Goal: Transaction & Acquisition: Book appointment/travel/reservation

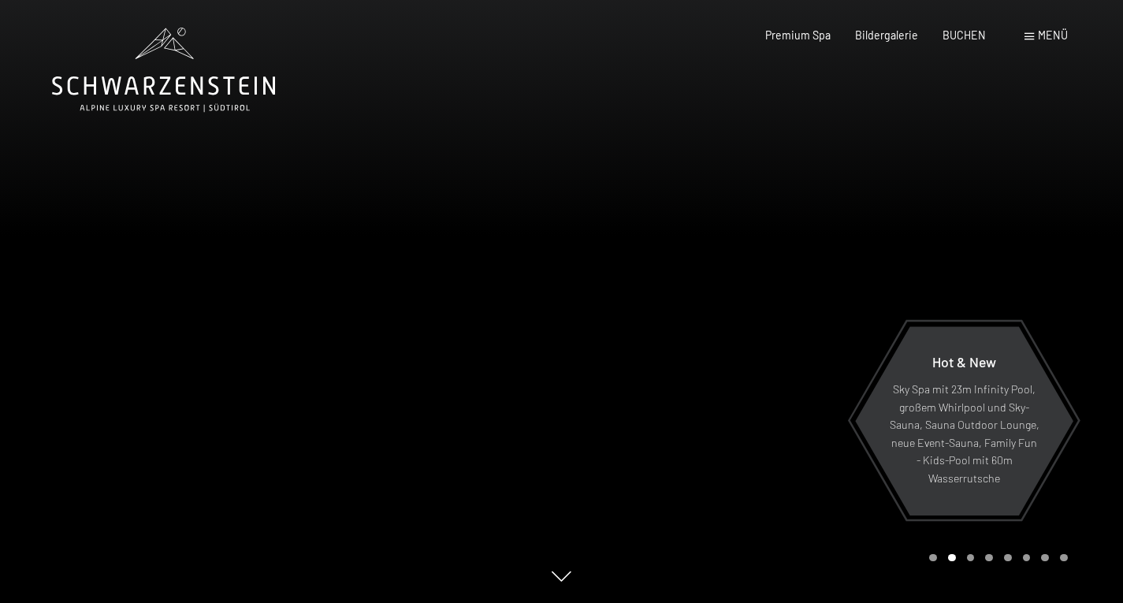
click at [518, 33] on span "Menü" at bounding box center [1053, 34] width 30 height 13
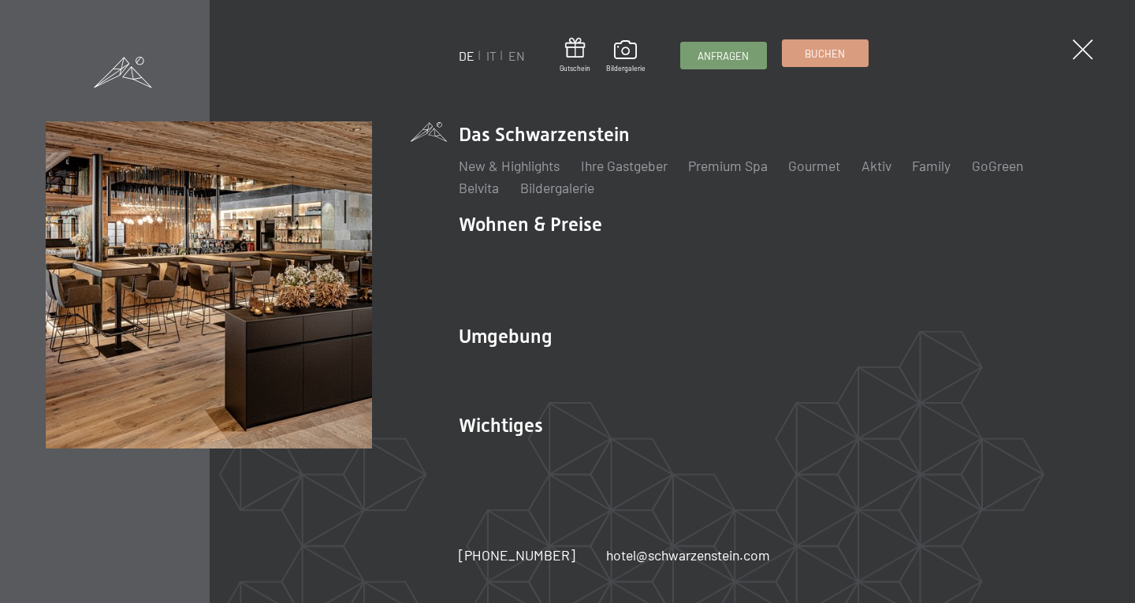
click at [518, 58] on span "Buchen" at bounding box center [825, 54] width 40 height 14
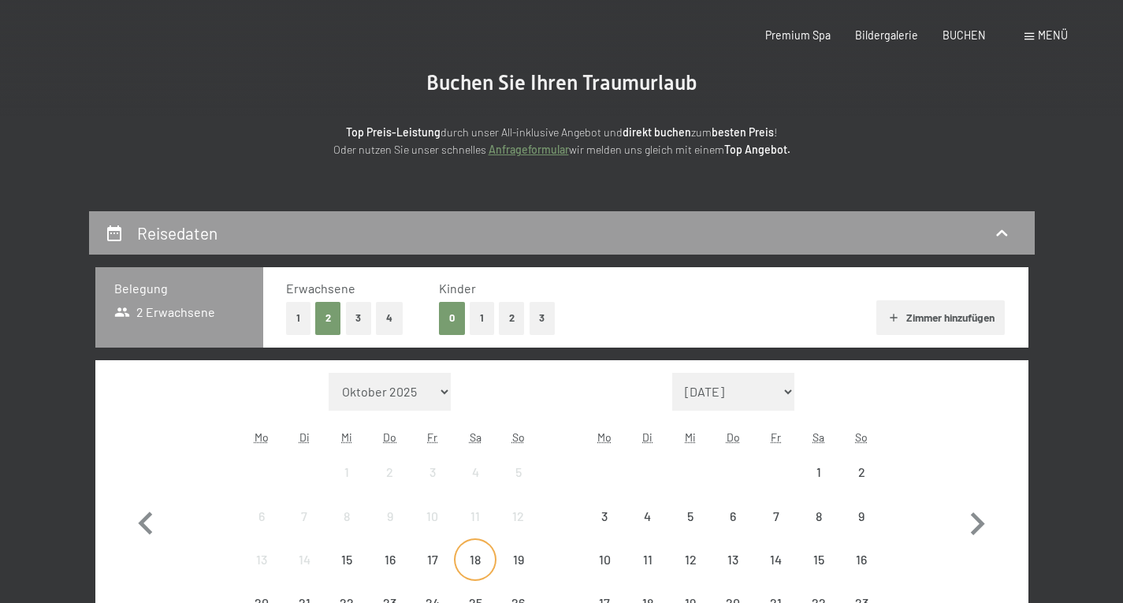
scroll to position [237, 0]
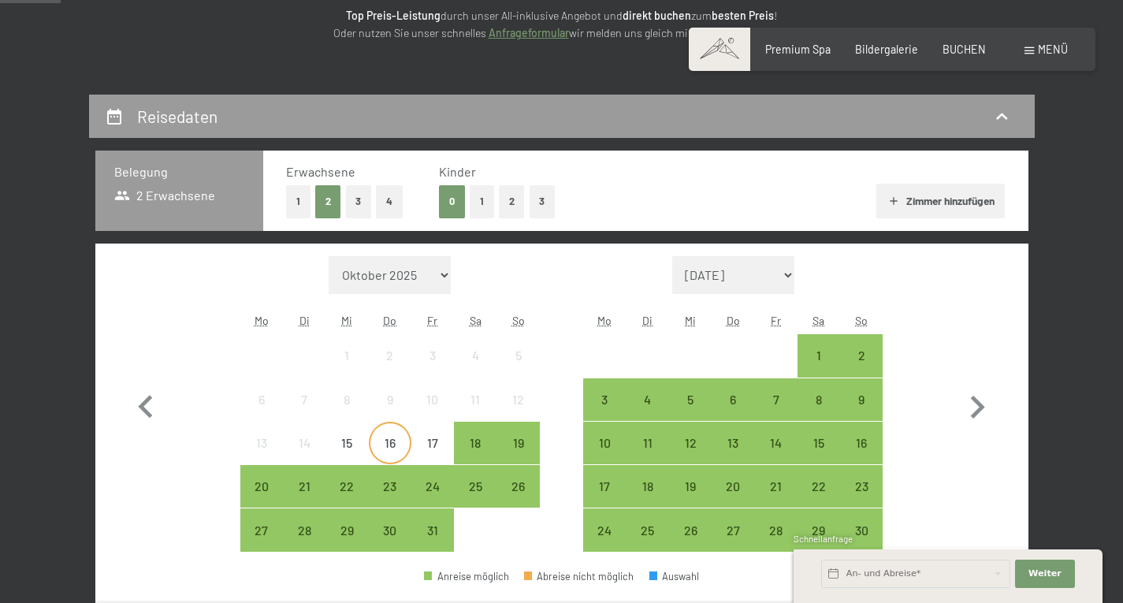
click at [393, 449] on div "16" at bounding box center [390, 456] width 39 height 39
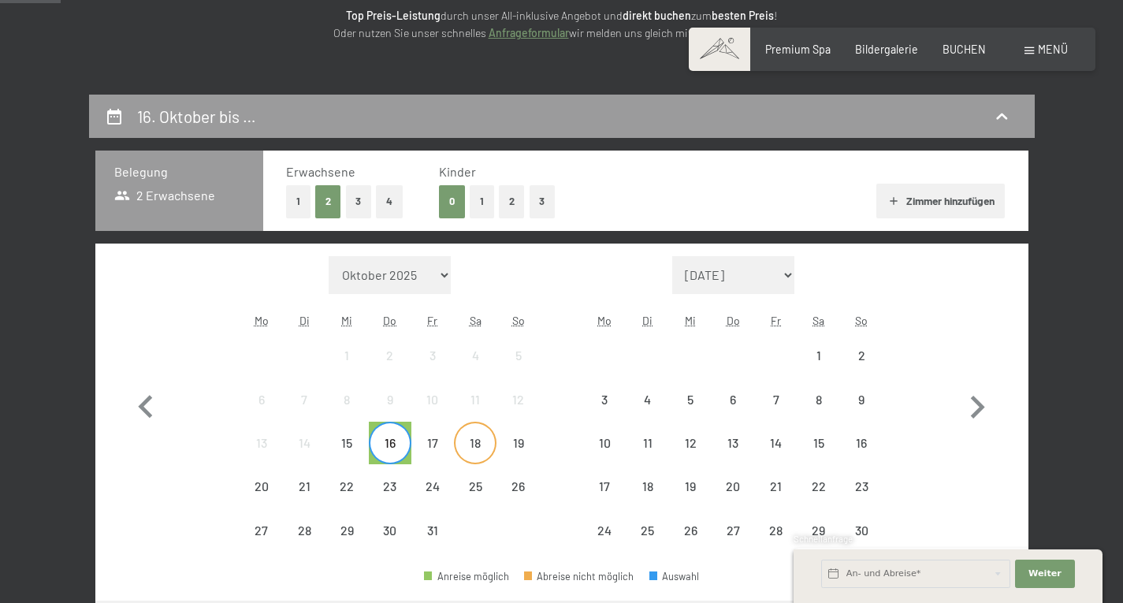
click at [479, 449] on div "18" at bounding box center [475, 456] width 39 height 39
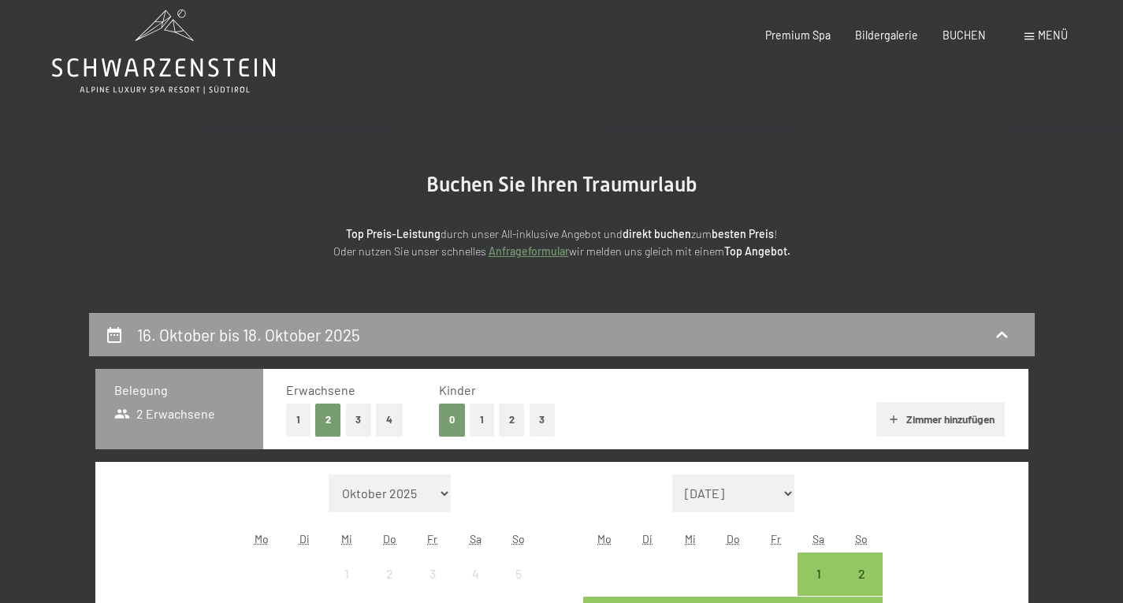
scroll to position [0, 0]
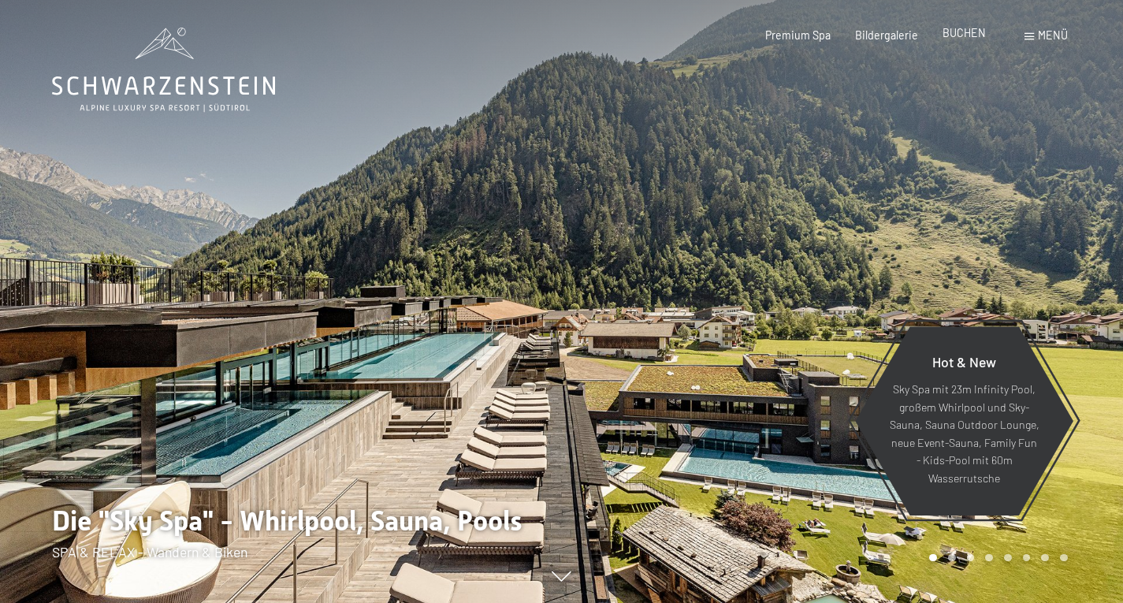
click at [984, 35] on span "BUCHEN" at bounding box center [964, 32] width 43 height 13
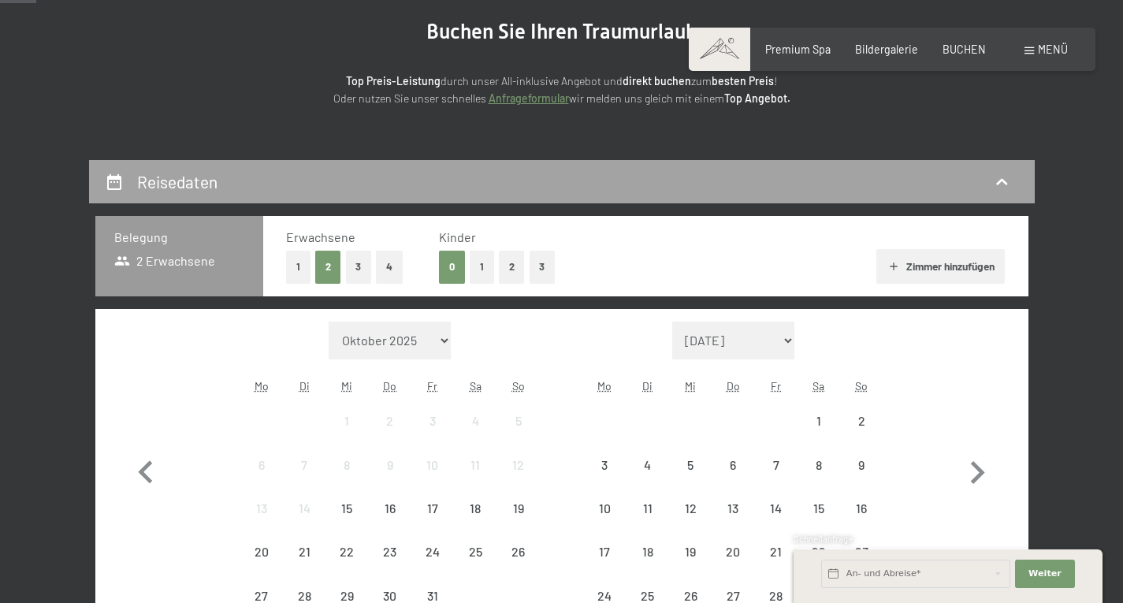
scroll to position [237, 0]
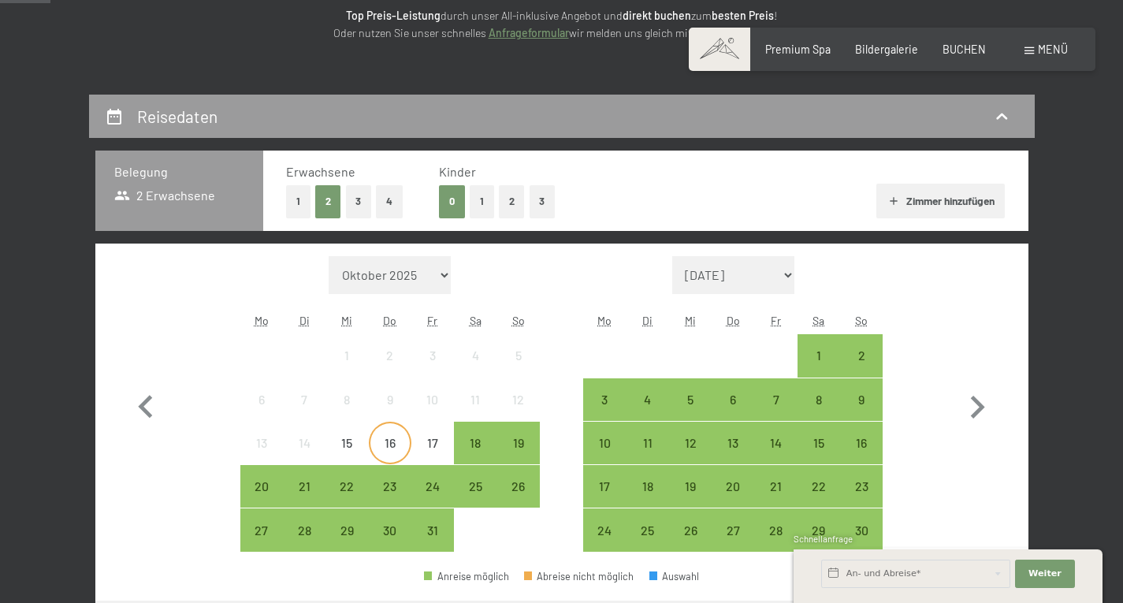
click at [393, 441] on div "16" at bounding box center [390, 456] width 39 height 39
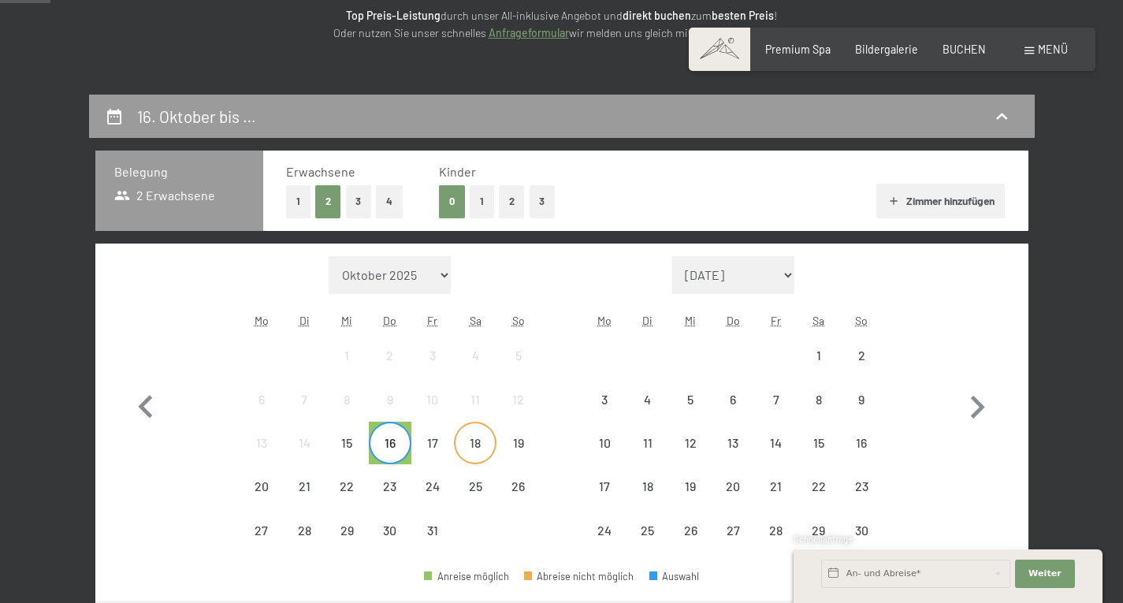
click at [467, 445] on div "18" at bounding box center [475, 456] width 39 height 39
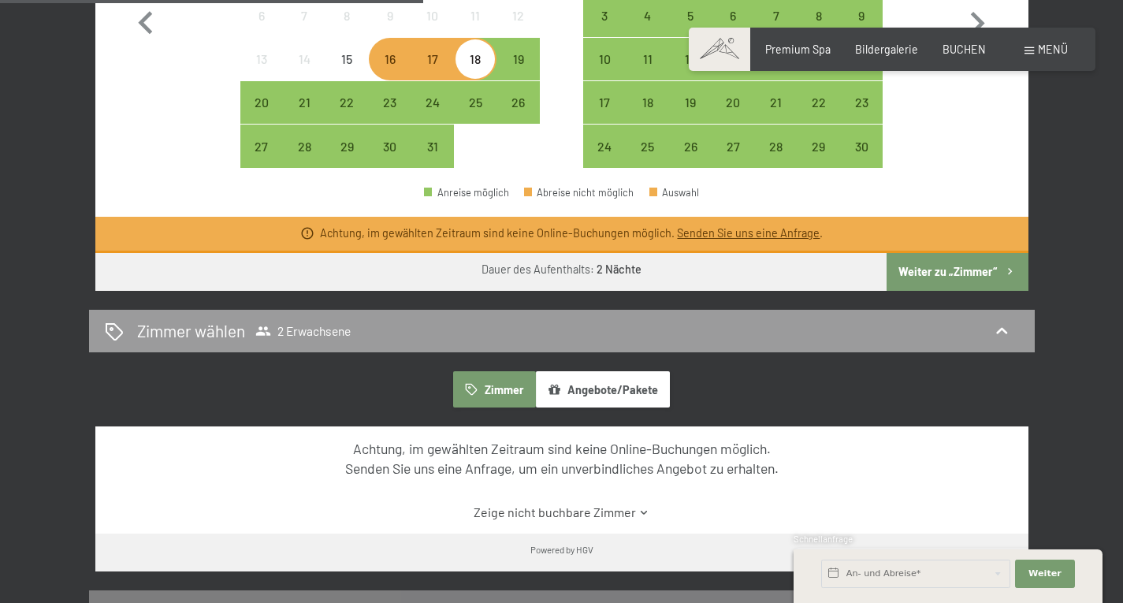
scroll to position [631, 0]
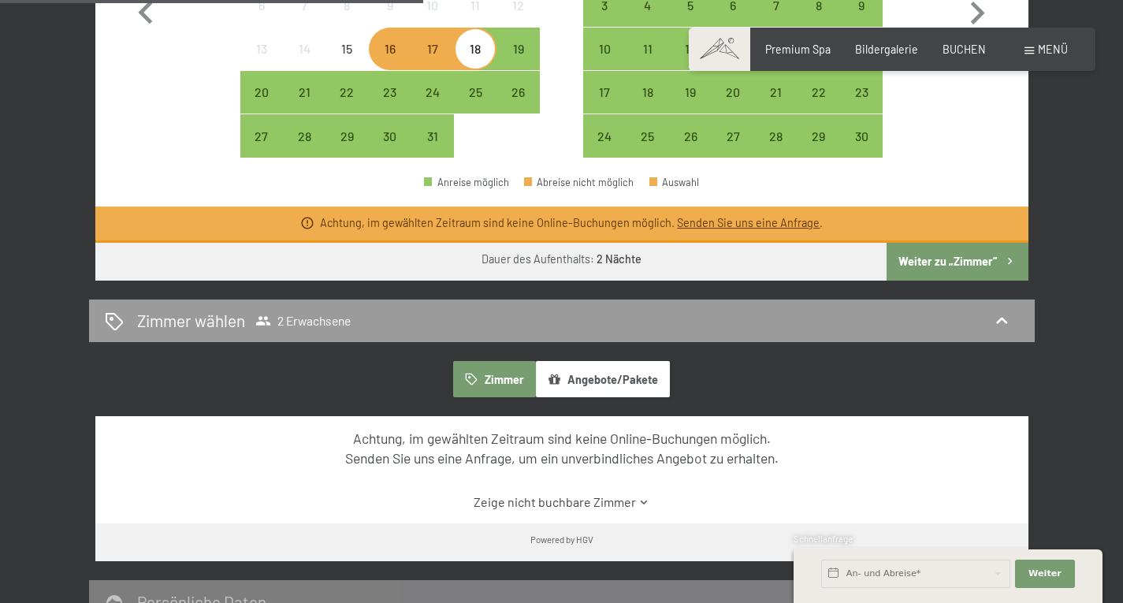
click at [933, 259] on button "Weiter zu „Zimmer“" at bounding box center [957, 262] width 141 height 38
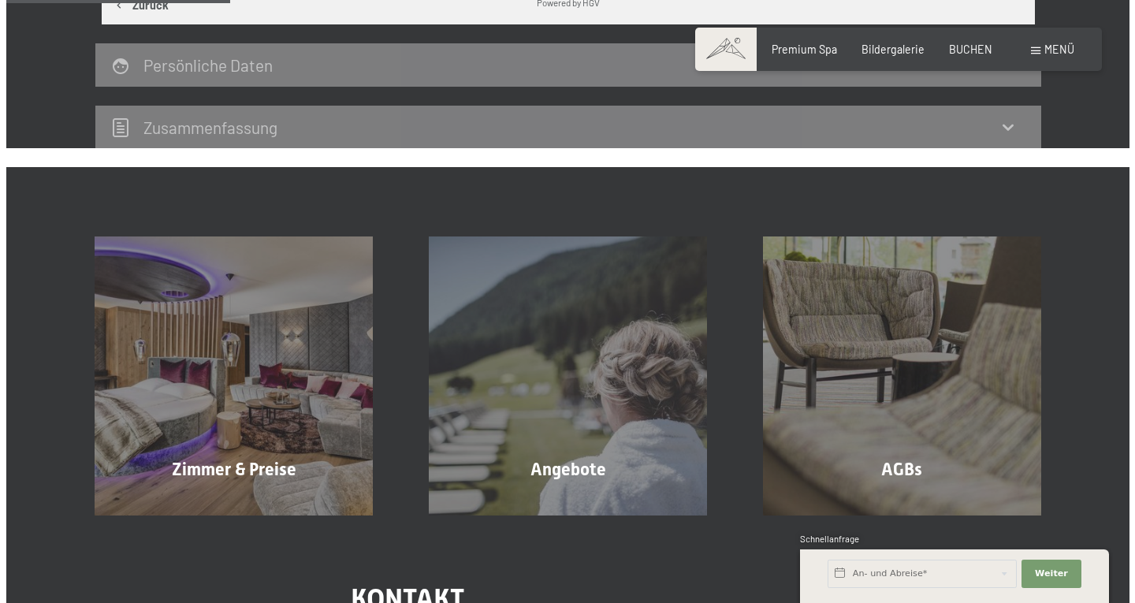
scroll to position [331, 0]
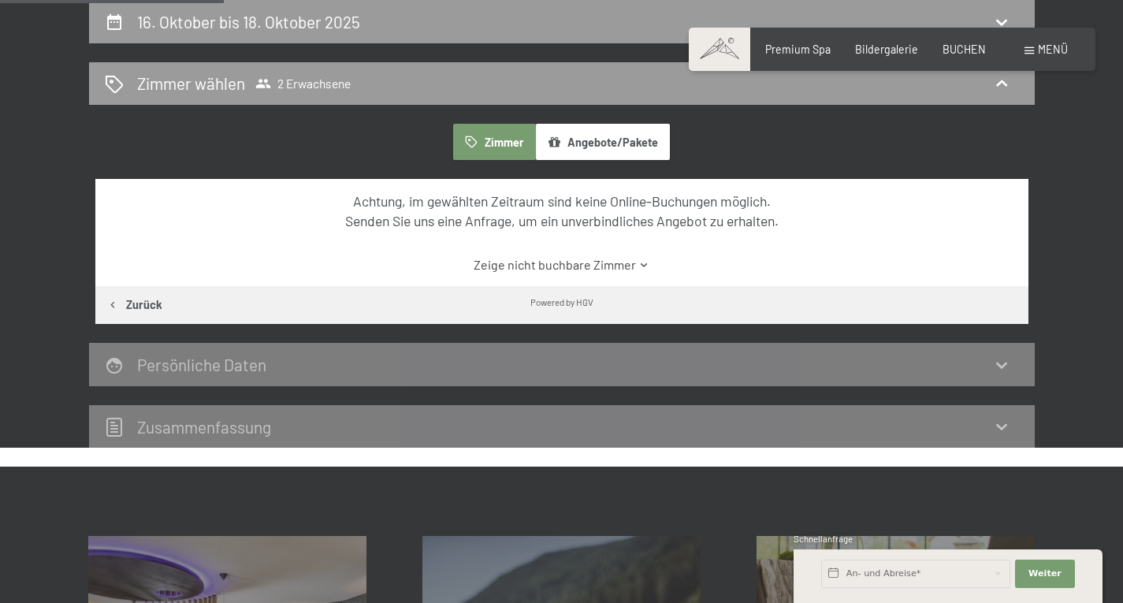
click at [1030, 49] on span at bounding box center [1029, 50] width 9 height 7
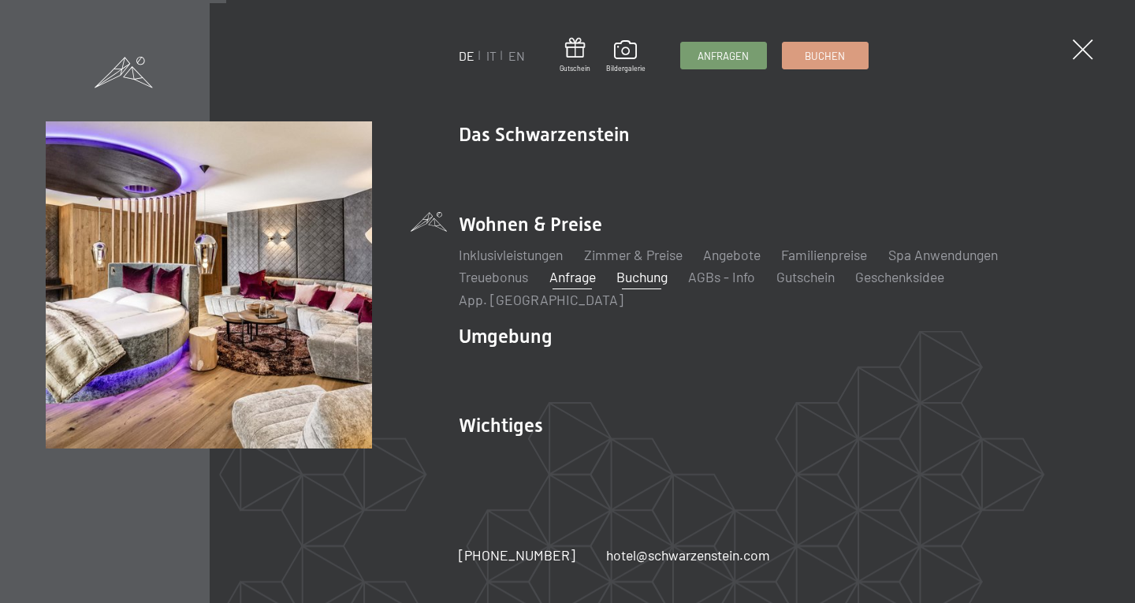
click at [587, 285] on link "Anfrage" at bounding box center [572, 276] width 47 height 17
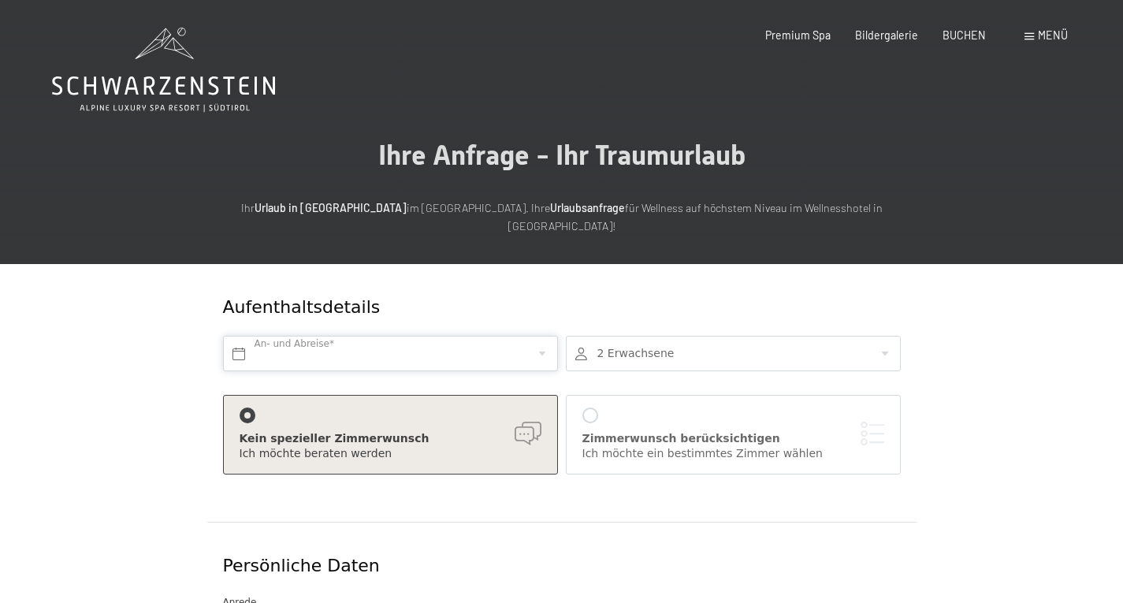
click at [448, 336] on input "text" at bounding box center [390, 353] width 335 height 35
